Goal: Find specific page/section: Find specific page/section

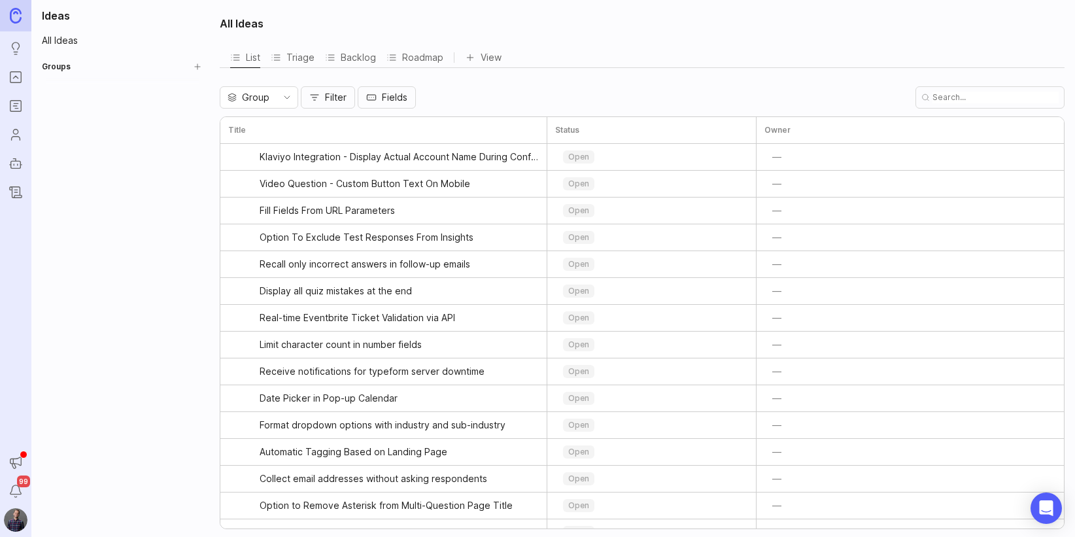
click at [10, 528] on img at bounding box center [16, 520] width 24 height 24
click at [93, 262] on div "Ideas All Ideas Groups" at bounding box center [121, 268] width 180 height 537
click at [18, 75] on icon "Portal" at bounding box center [15, 77] width 14 height 16
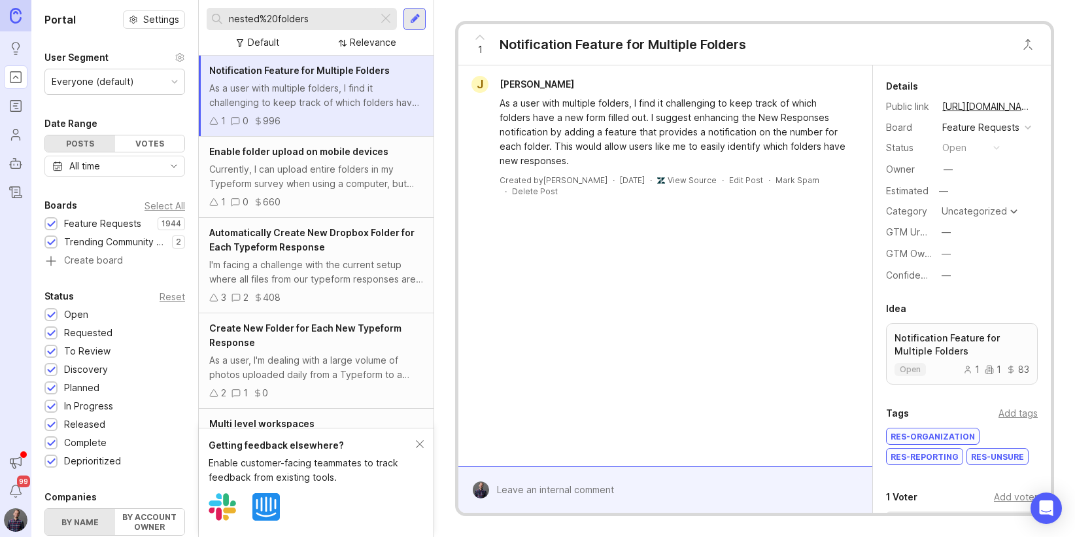
click at [305, 21] on input "nested%20folders" at bounding box center [301, 19] width 144 height 14
drag, startPoint x: 292, startPoint y: 22, endPoint x: 222, endPoint y: 24, distance: 70.0
click at [222, 24] on div "nested%20folders" at bounding box center [292, 19] width 171 height 22
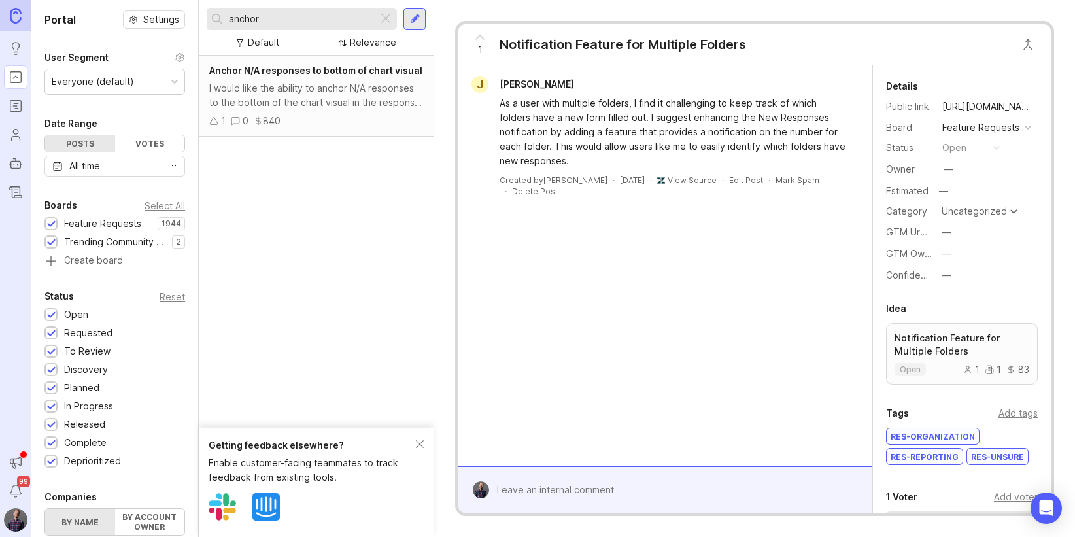
type input "anchor"
click at [315, 99] on div "I would like the ability to anchor N/A responses to the bottom of the chart vis…" at bounding box center [316, 95] width 214 height 29
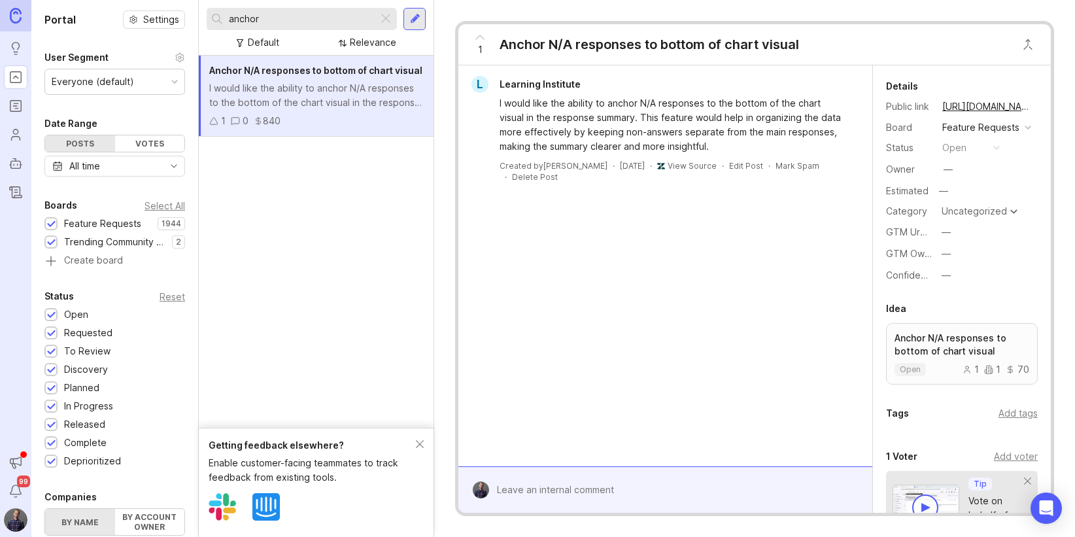
drag, startPoint x: 247, startPoint y: 18, endPoint x: 225, endPoint y: 20, distance: 22.3
click at [225, 20] on div "anchor" at bounding box center [292, 19] width 171 height 22
